Goal: Transaction & Acquisition: Book appointment/travel/reservation

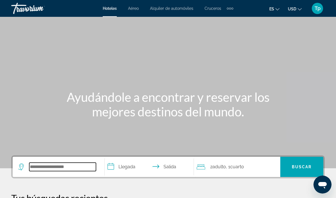
click at [60, 169] on input "Search hotel destination" at bounding box center [62, 167] width 67 height 8
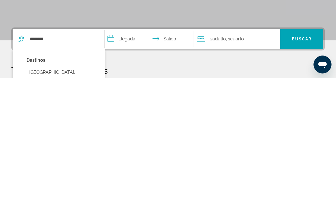
click at [64, 187] on button "[GEOGRAPHIC_DATA], [GEOGRAPHIC_DATA] (ALC)" at bounding box center [62, 196] width 73 height 19
type input "**********"
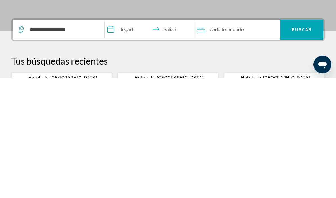
click at [123, 140] on input "**********" at bounding box center [150, 151] width 91 height 22
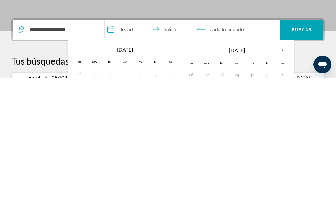
scroll to position [137, 0]
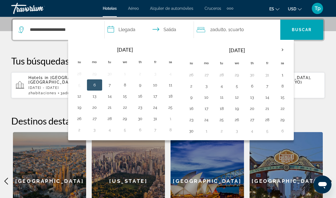
click at [281, 48] on th "Next month" at bounding box center [282, 50] width 15 height 12
click at [207, 109] on button "22" at bounding box center [206, 109] width 9 height 8
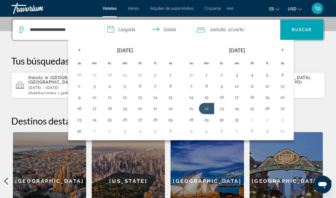
click at [222, 122] on button "30" at bounding box center [221, 120] width 9 height 8
type input "**********"
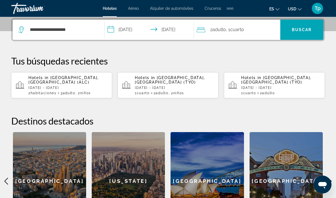
click at [296, 10] on button "USD USD ($) MXN (Mex$) CAD (Can$) GBP (£) EUR (€) AUD (A$) NZD (NZ$) CNY (CN¥)" at bounding box center [295, 9] width 14 height 8
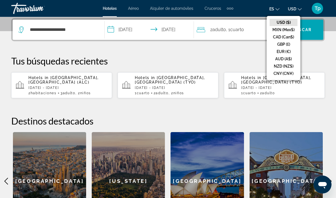
click at [285, 44] on button "GBP (£)" at bounding box center [283, 44] width 28 height 7
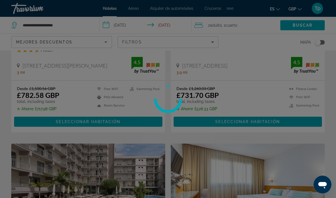
scroll to position [20, 0]
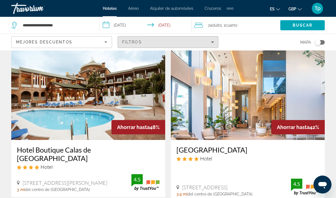
click at [215, 42] on span "Filters" at bounding box center [168, 41] width 100 height 13
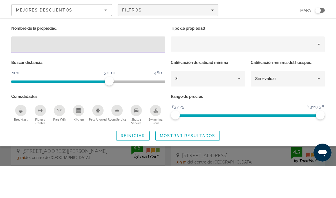
click at [202, 73] on div "Property type" at bounding box center [246, 76] width 142 height 7
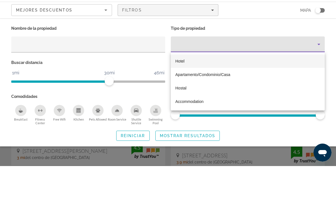
scroll to position [52, 0]
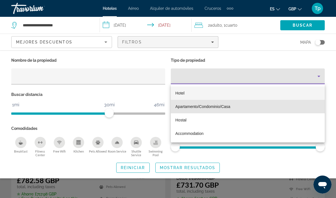
click at [202, 108] on span "Apartamento/Condominio/Casa" at bounding box center [202, 107] width 55 height 4
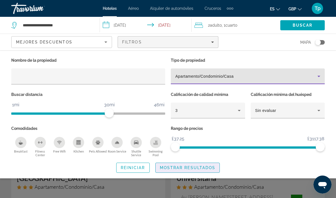
click at [191, 166] on span "Mostrar resultados" at bounding box center [188, 168] width 56 height 4
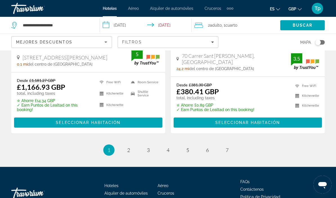
scroll to position [1204, 0]
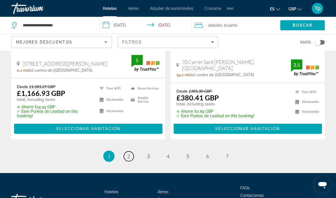
click at [128, 153] on span "2" at bounding box center [128, 156] width 3 height 6
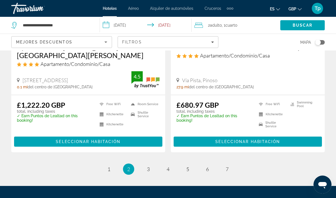
scroll to position [1161, 0]
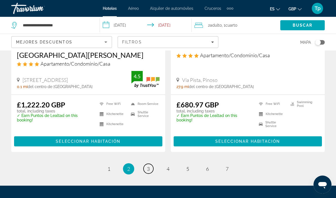
click at [152, 164] on link "page 3" at bounding box center [148, 169] width 10 height 10
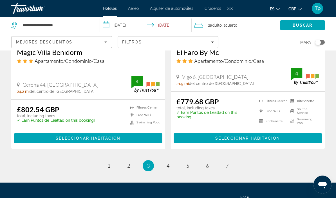
scroll to position [1144, 0]
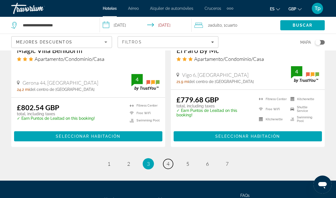
click at [172, 159] on link "page 4" at bounding box center [168, 164] width 10 height 10
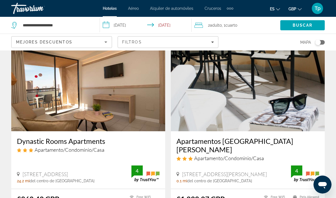
scroll to position [27, 0]
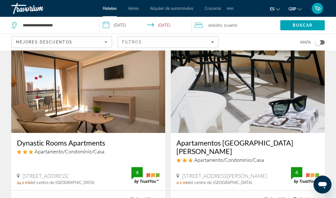
click at [282, 99] on img "Main content" at bounding box center [248, 88] width 154 height 90
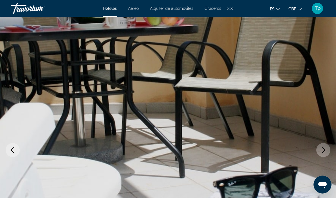
click at [322, 147] on icon "Next image" at bounding box center [323, 150] width 4 height 7
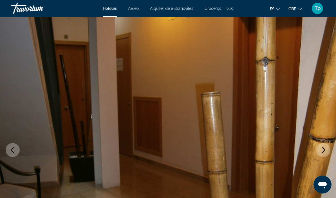
click at [320, 146] on button "Next image" at bounding box center [323, 150] width 14 height 14
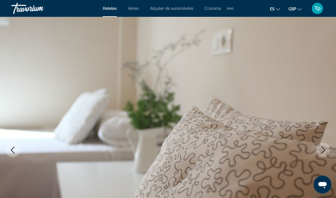
click at [315, 146] on img "Main content" at bounding box center [168, 150] width 336 height 267
click at [328, 143] on img "Main content" at bounding box center [168, 150] width 336 height 267
click at [325, 149] on icon "Next image" at bounding box center [323, 150] width 7 height 7
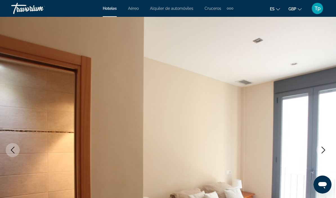
click at [318, 150] on button "Next image" at bounding box center [323, 150] width 14 height 14
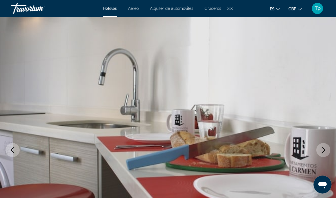
click at [315, 149] on img "Main content" at bounding box center [168, 150] width 336 height 267
click at [324, 148] on icon "Next image" at bounding box center [323, 150] width 7 height 7
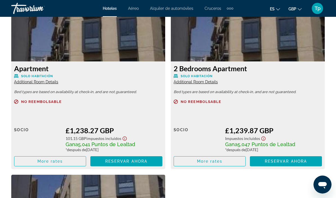
scroll to position [874, 0]
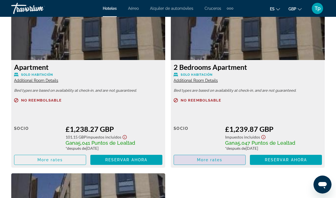
click at [208, 160] on span "More rates" at bounding box center [210, 160] width 26 height 4
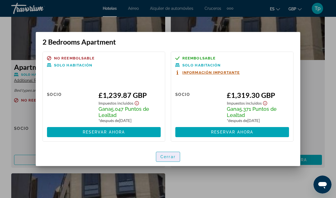
click at [171, 156] on span "Cerrar" at bounding box center [167, 157] width 15 height 4
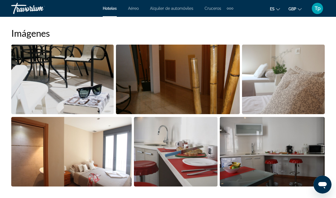
scroll to position [348, 0]
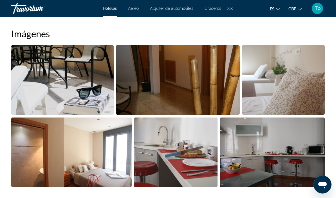
click at [89, 157] on img "Open full-screen image slider" at bounding box center [71, 153] width 120 height 70
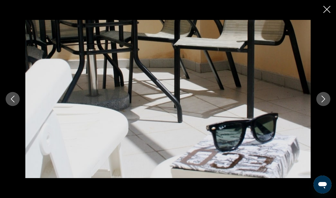
click at [325, 96] on icon "Next image" at bounding box center [323, 99] width 7 height 7
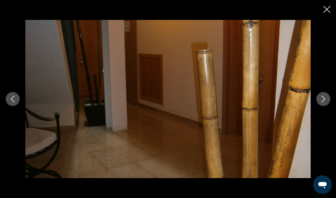
click at [332, 93] on div "prev next" at bounding box center [168, 99] width 336 height 159
click at [326, 97] on icon "Next image" at bounding box center [323, 99] width 7 height 7
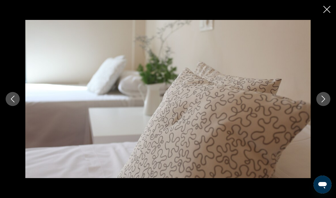
click at [325, 99] on icon "Next image" at bounding box center [323, 99] width 7 height 7
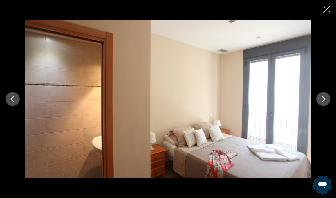
click at [326, 100] on icon "Next image" at bounding box center [323, 99] width 7 height 7
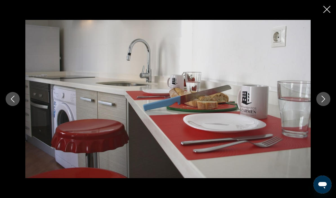
click at [325, 96] on icon "Next image" at bounding box center [323, 99] width 7 height 7
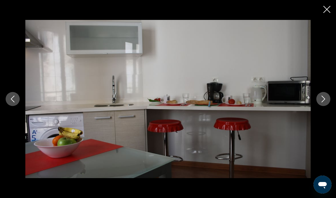
click at [323, 10] on icon "Close slideshow" at bounding box center [326, 9] width 7 height 7
